Goal: Transaction & Acquisition: Purchase product/service

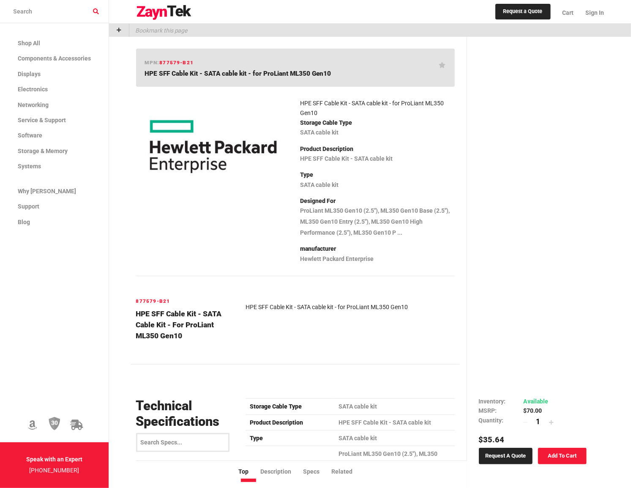
drag, startPoint x: 599, startPoint y: 87, endPoint x: 599, endPoint y: 82, distance: 4.2
click at [599, 83] on div "Condition: New Manufacturer Refurbished Refurbished Inventory Available MSRP $7…" at bounding box center [532, 496] width 131 height 919
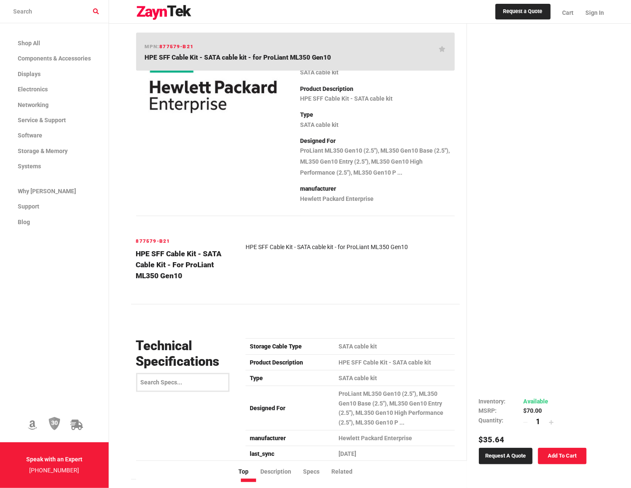
scroll to position [127, 0]
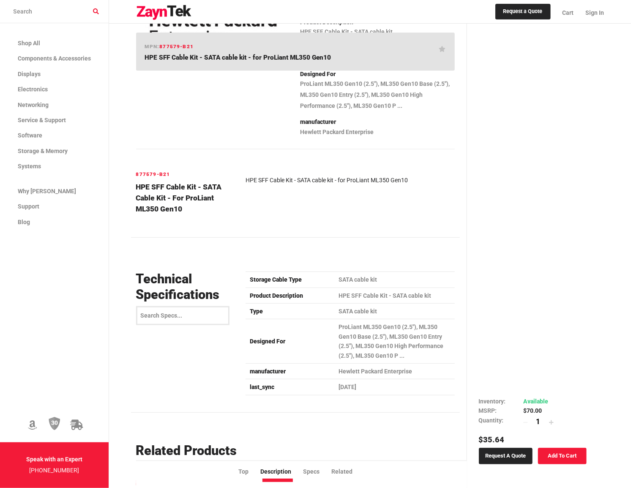
click at [575, 451] on link "Add To Cart" at bounding box center [562, 456] width 49 height 16
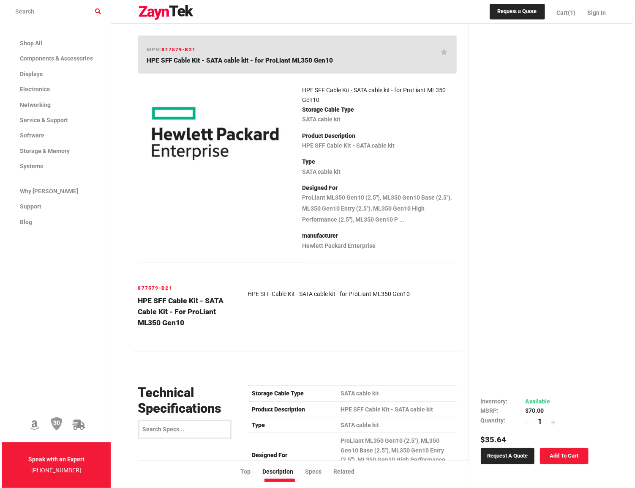
scroll to position [0, 0]
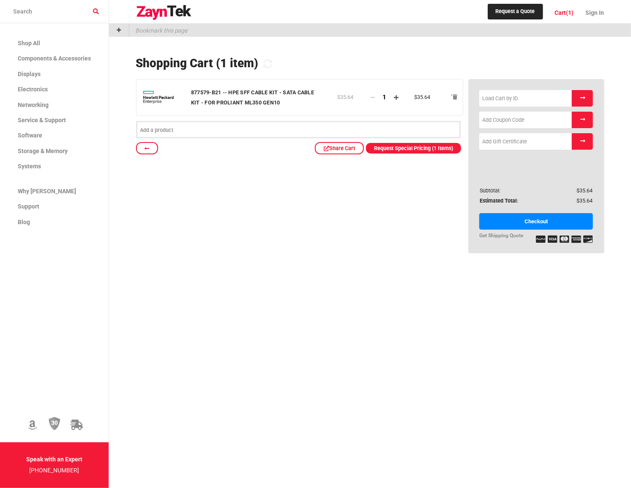
click at [543, 221] on link "Checkout" at bounding box center [536, 221] width 114 height 16
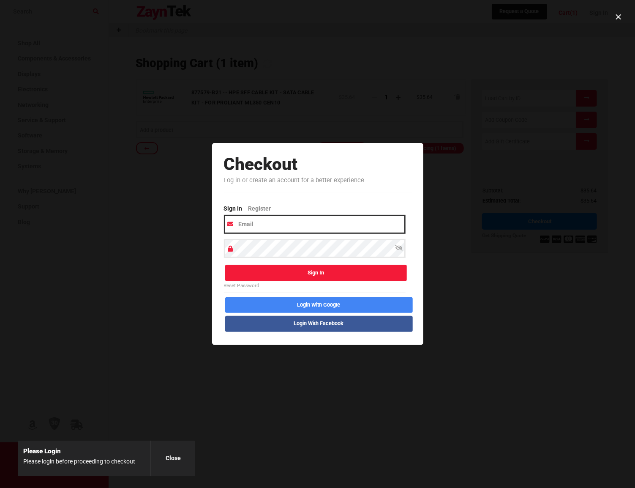
click at [296, 224] on input "email" at bounding box center [315, 224] width 182 height 19
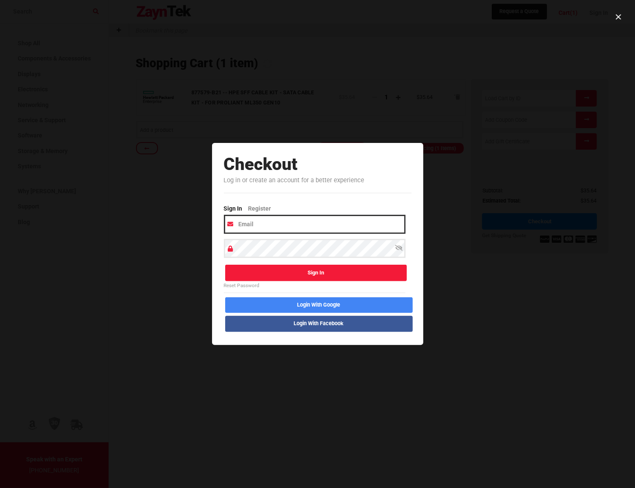
type input "kati.virta@mattersoft.fi"
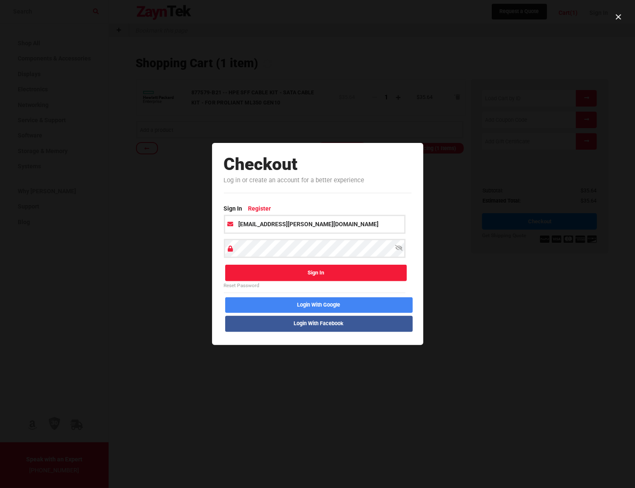
click at [265, 211] on link "Register" at bounding box center [263, 209] width 29 height 11
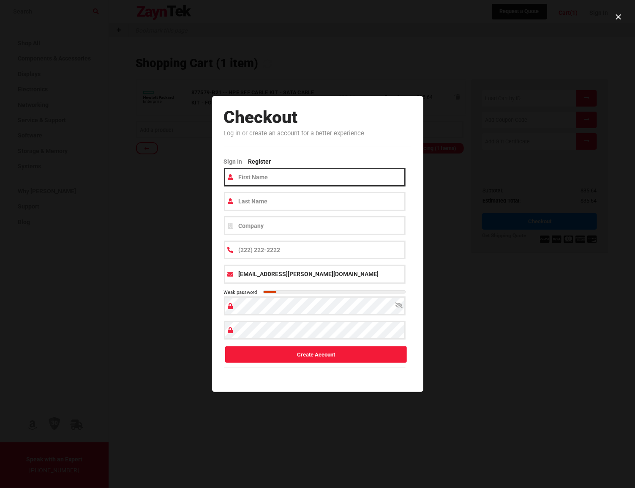
click at [296, 178] on input "text" at bounding box center [315, 177] width 182 height 19
type input "Kati"
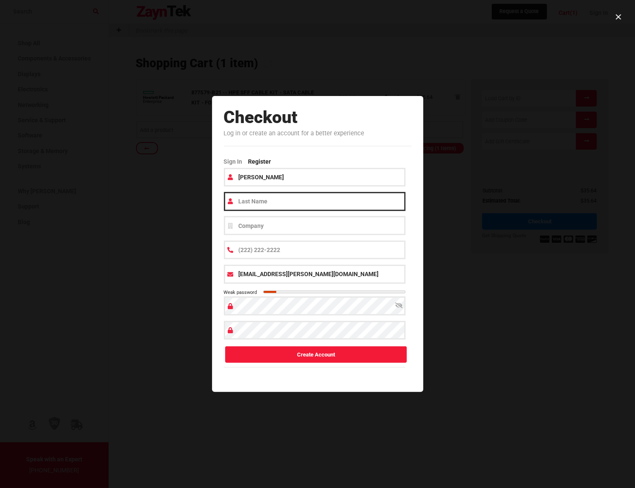
type input "Virta"
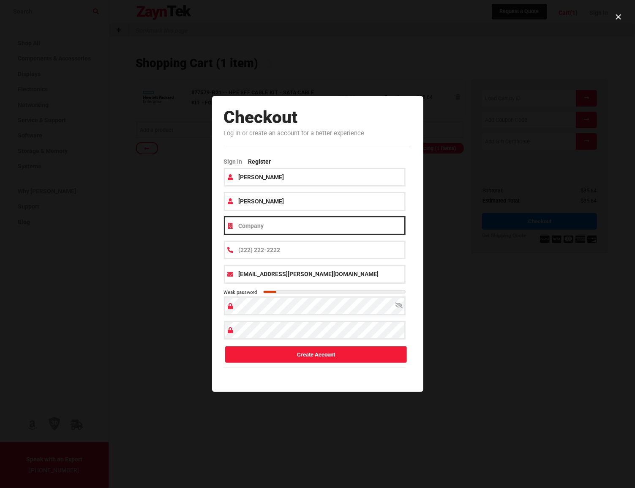
type input "Mattersoft"
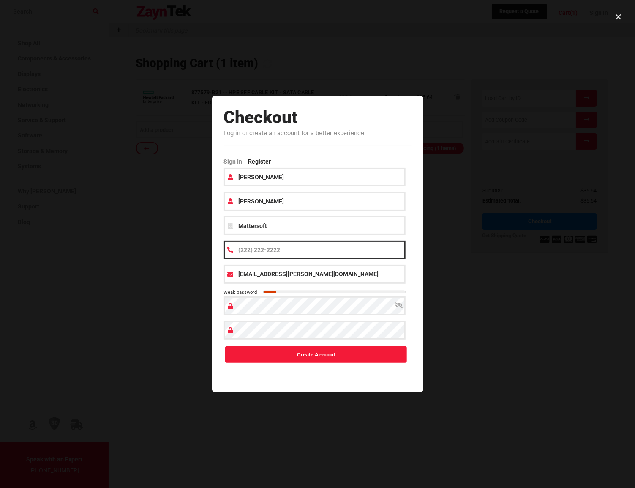
type input "(358) 503-5151"
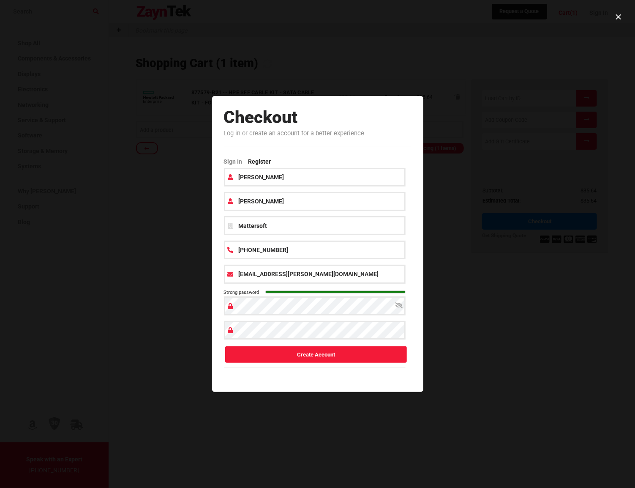
click at [399, 303] on icon at bounding box center [399, 305] width 8 height 6
click at [399, 303] on icon at bounding box center [399, 305] width 7 height 6
click at [318, 355] on button "Create Account" at bounding box center [316, 354] width 182 height 16
